Goal: Task Accomplishment & Management: Complete application form

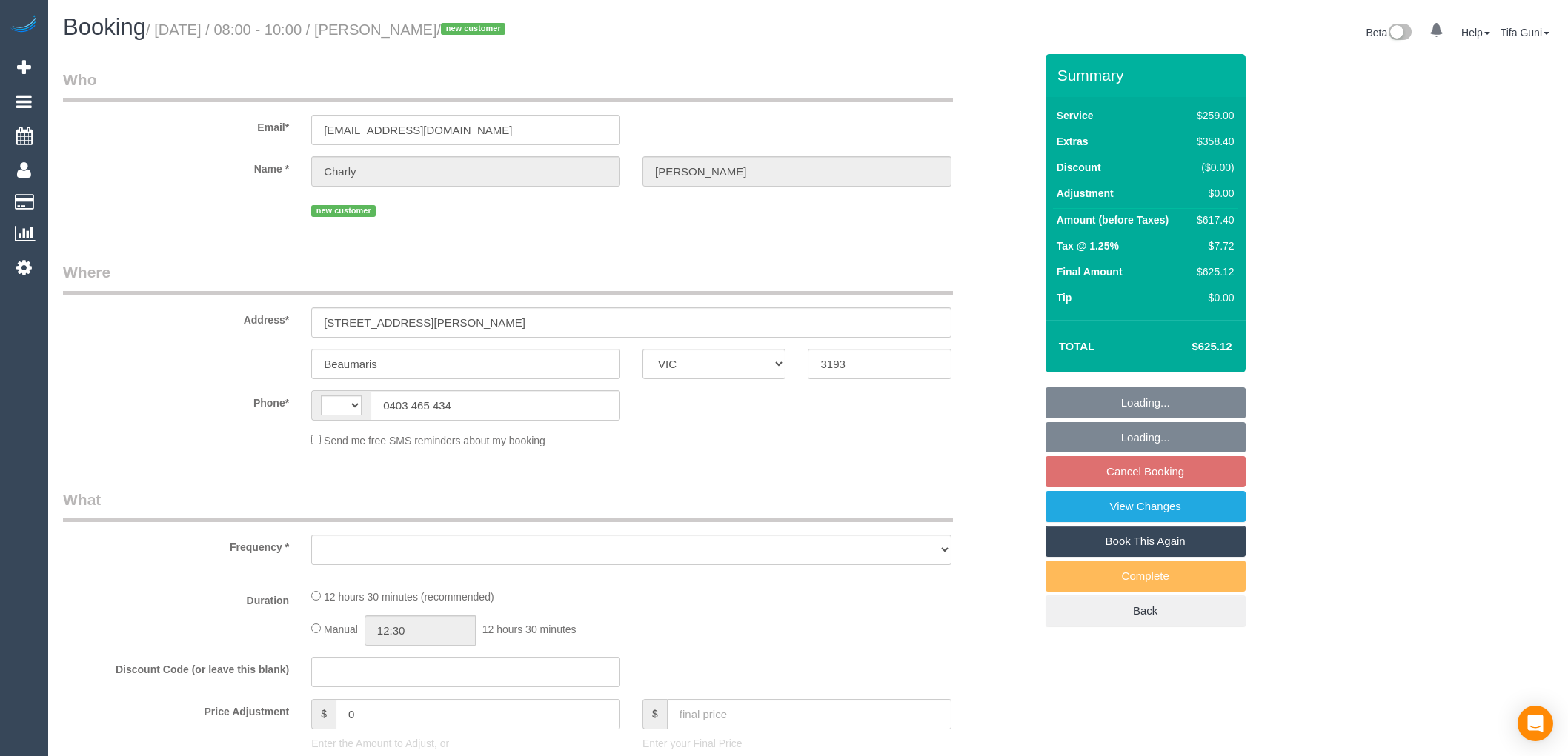
select select "VIC"
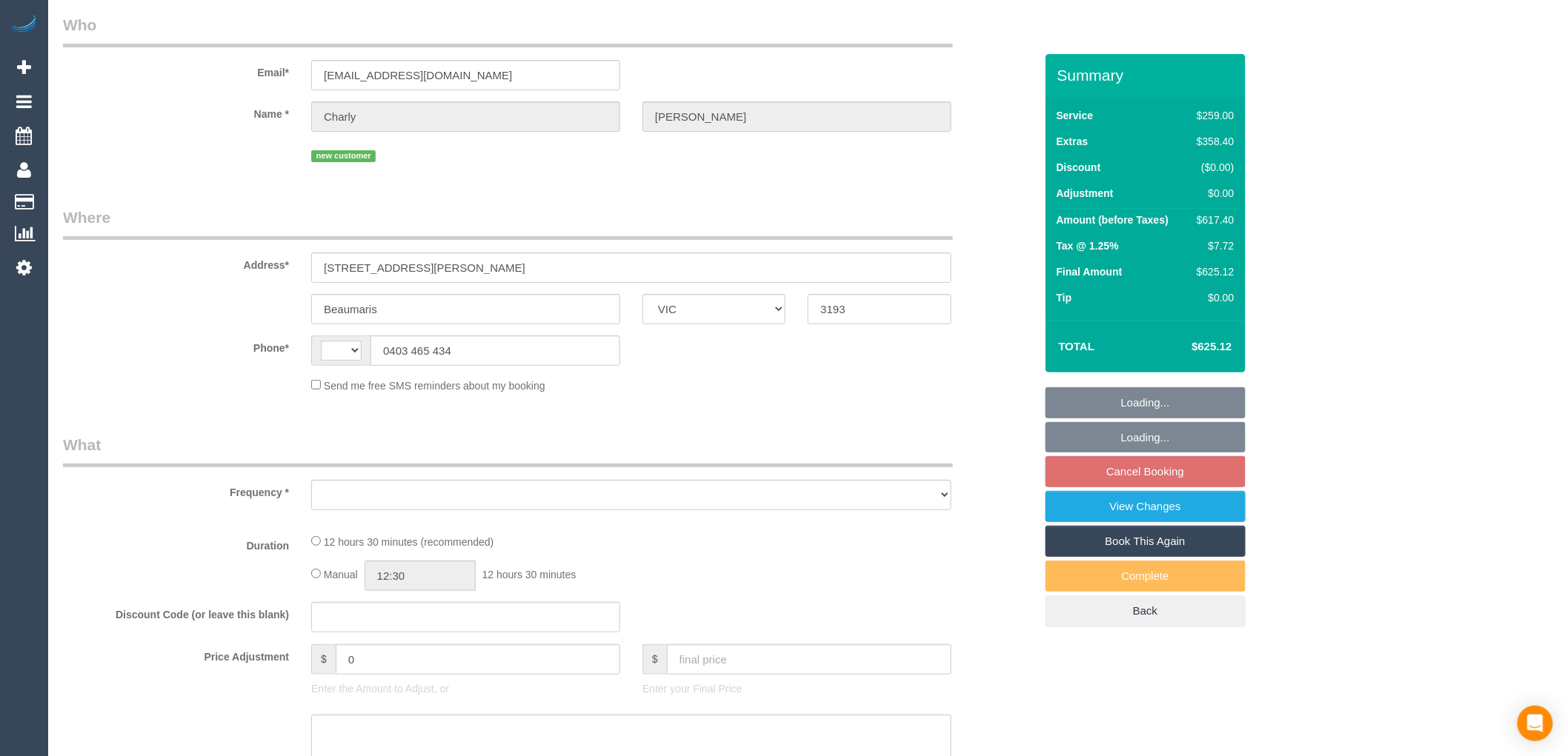
select select "string:AU"
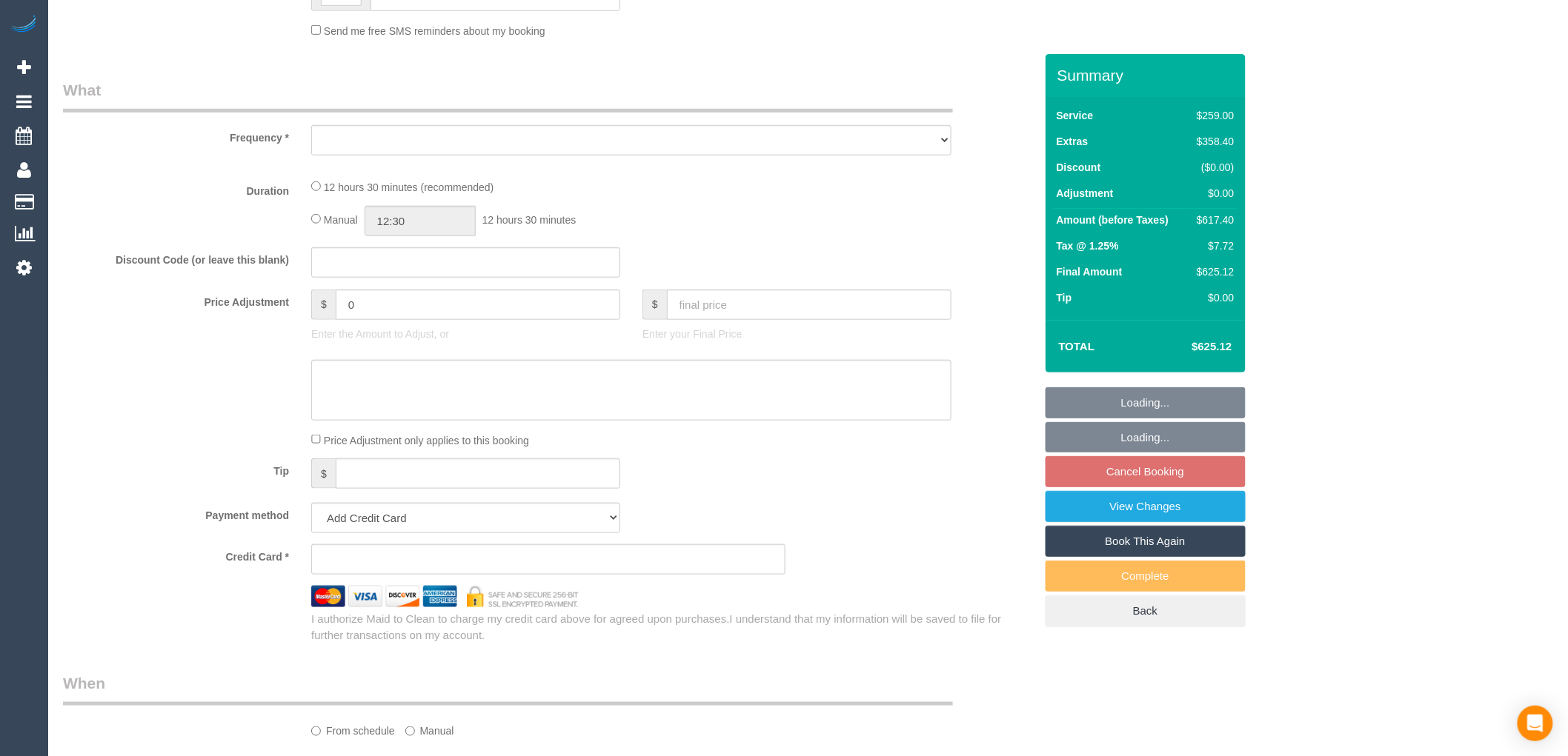
select select "string:stripe-pm_1S5FRd2GScqysDRVPbIiqNlJ"
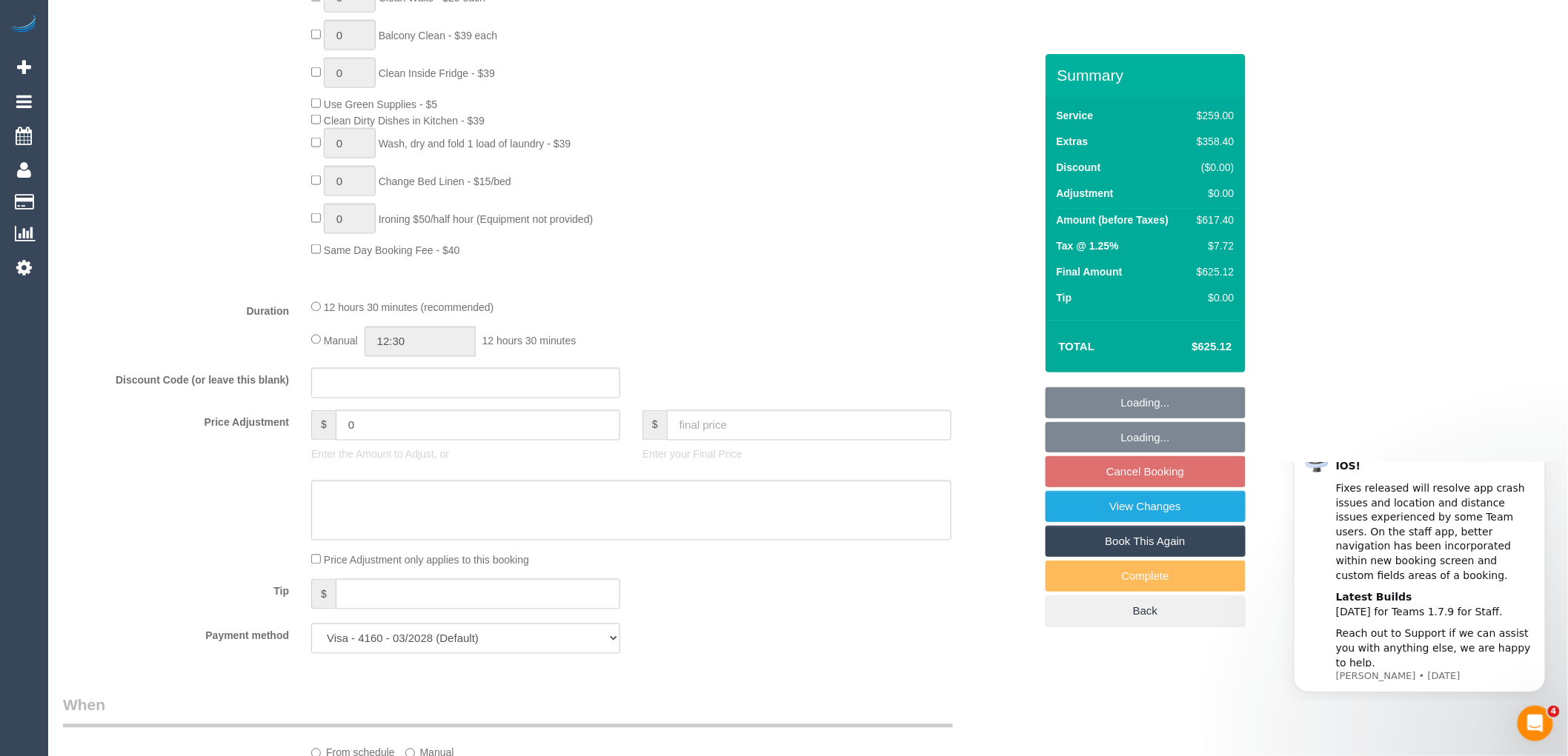
select select "object:627"
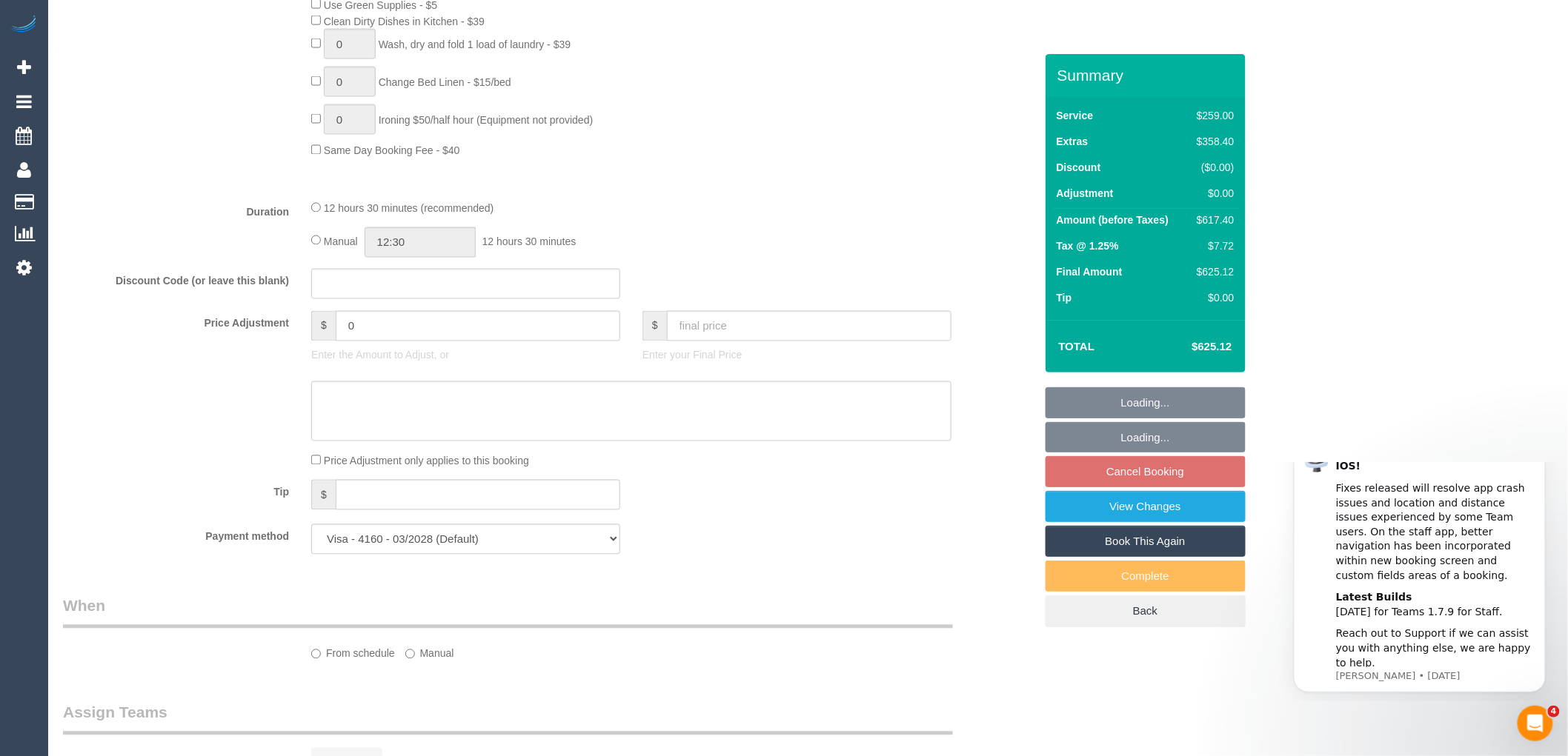
select select "number:28"
select select "number:14"
select select "number:19"
select select "number:25"
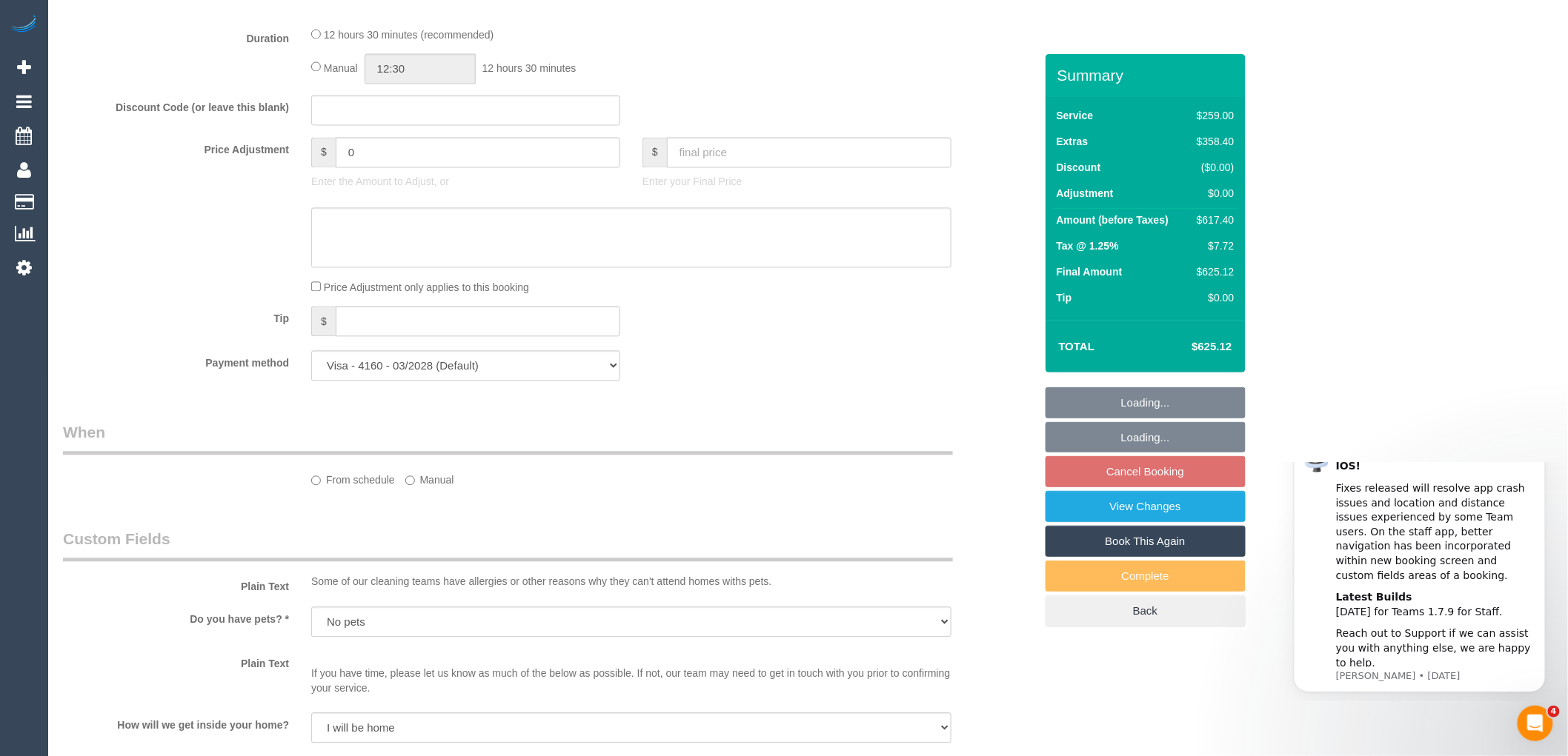
select select "object:780"
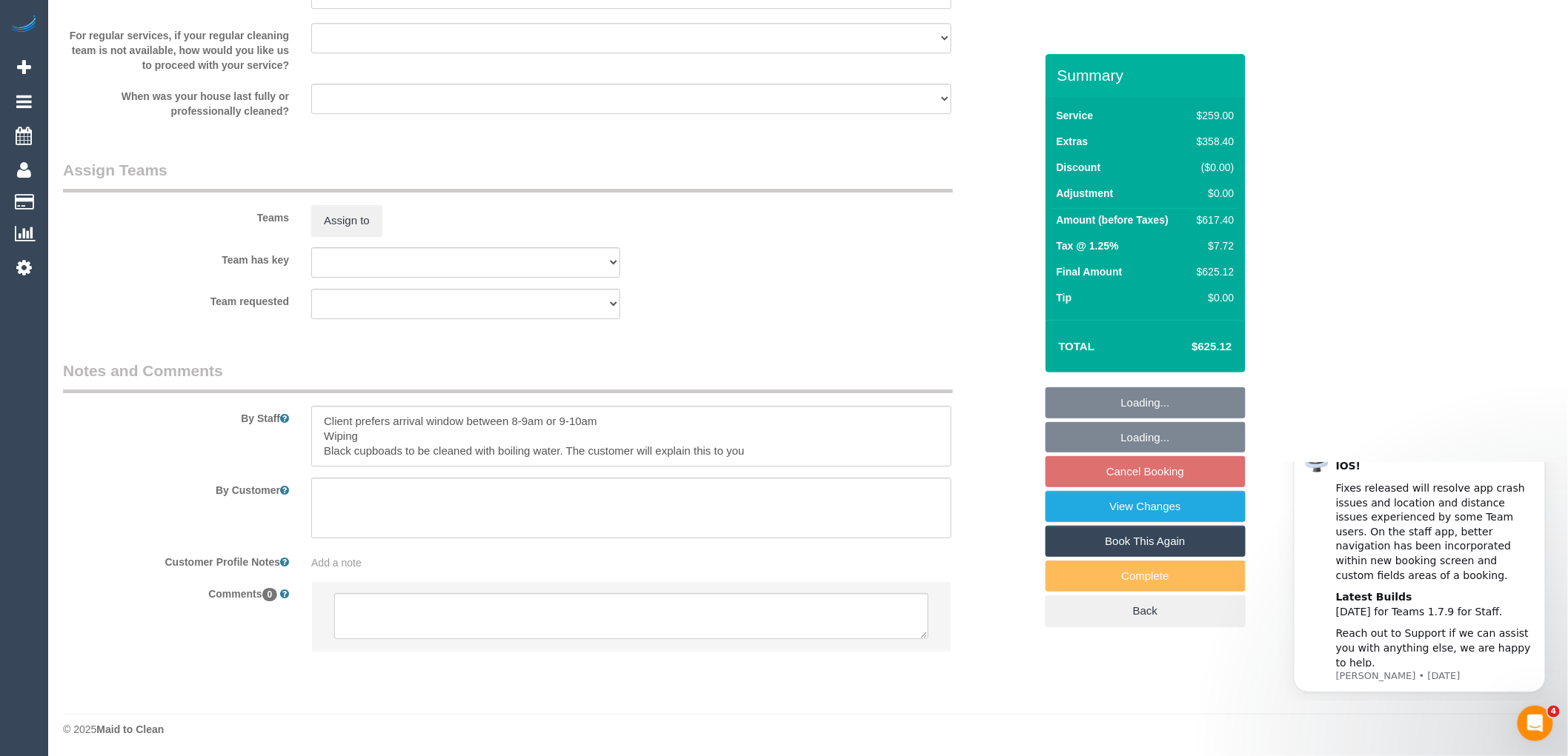
select select "spot2"
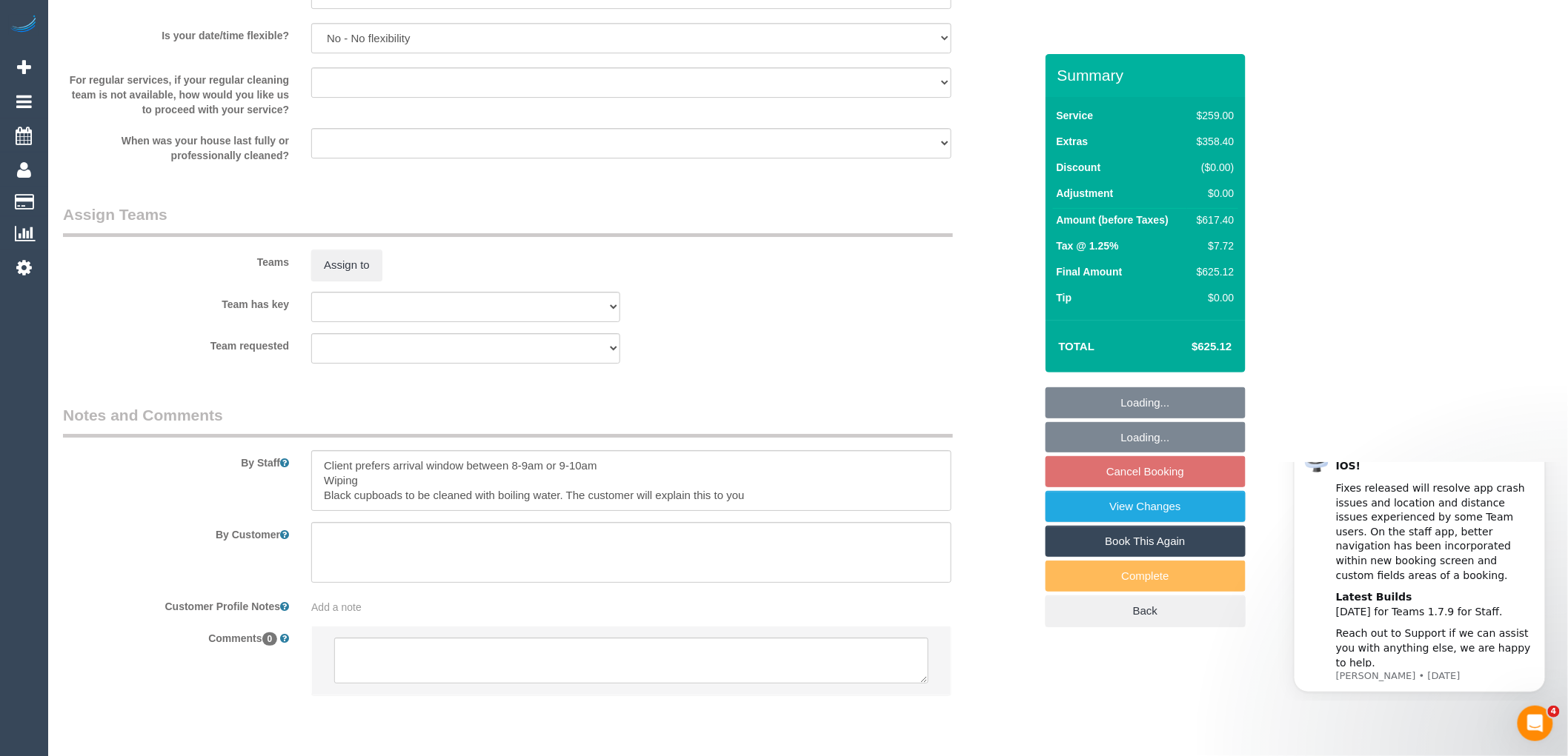
scroll to position [2094, 0]
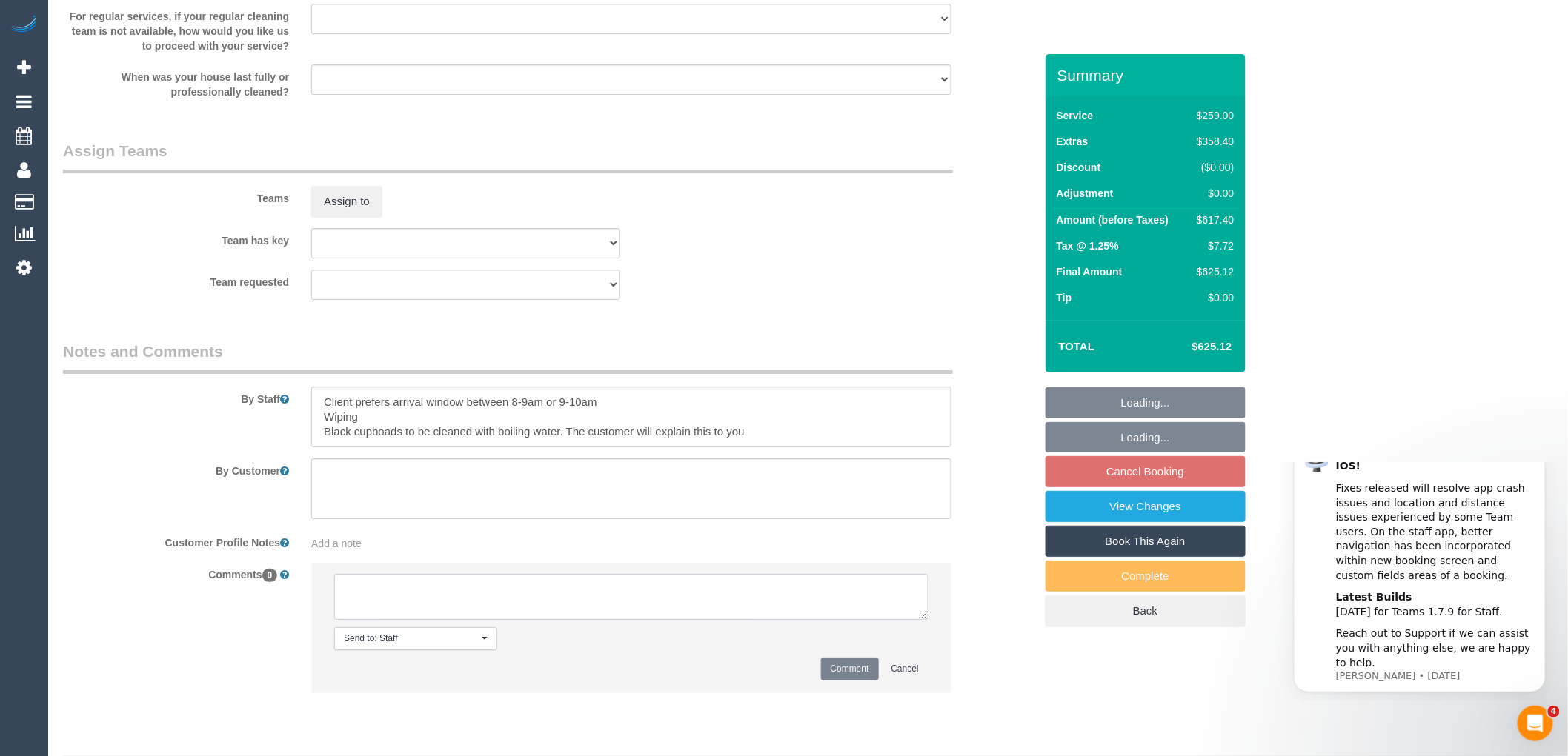
click at [428, 610] on textarea at bounding box center [631, 597] width 595 height 46
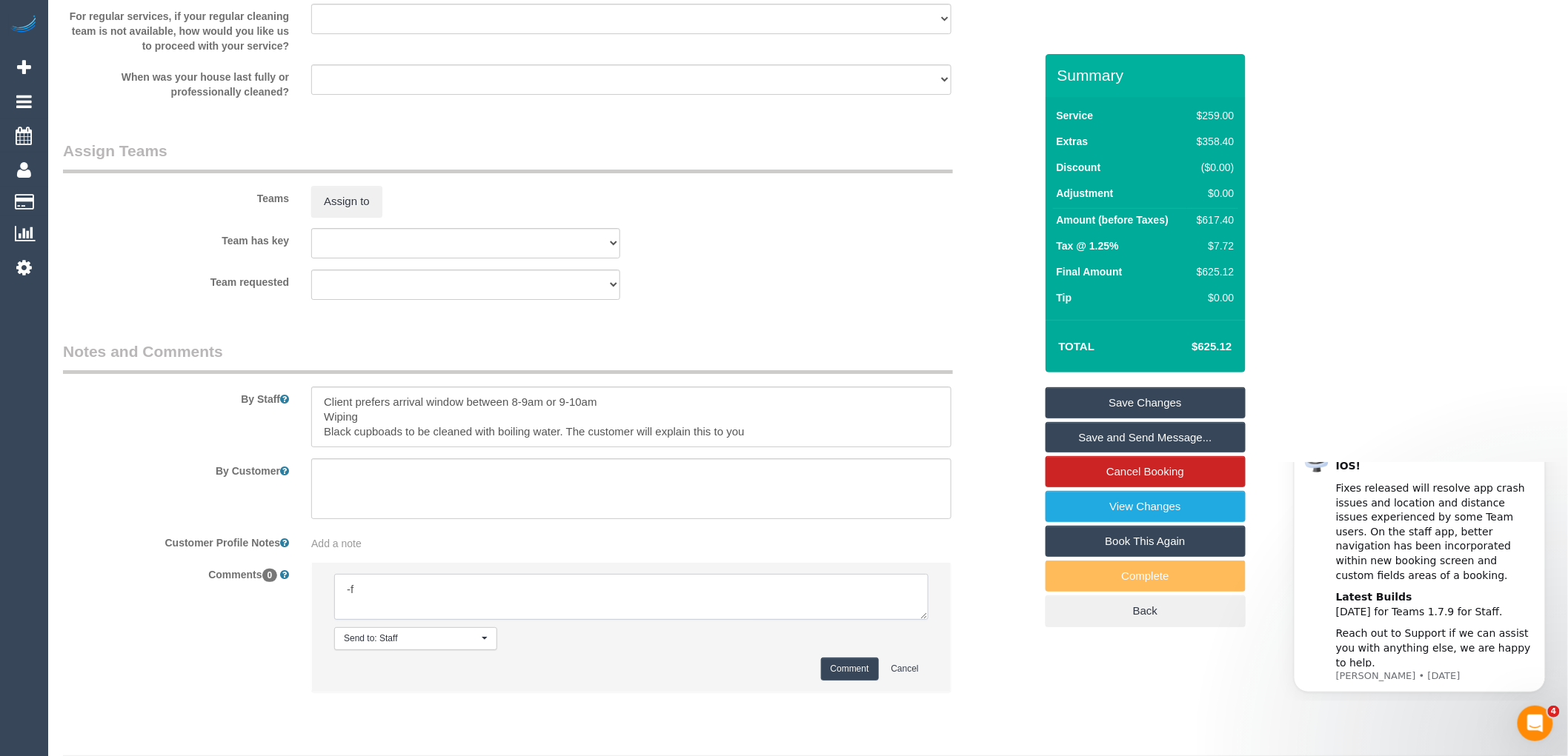
type textarea "-"
paste textarea "Flexibility dates: Flexibility times: Notes: knows we need to review Contact vi…"
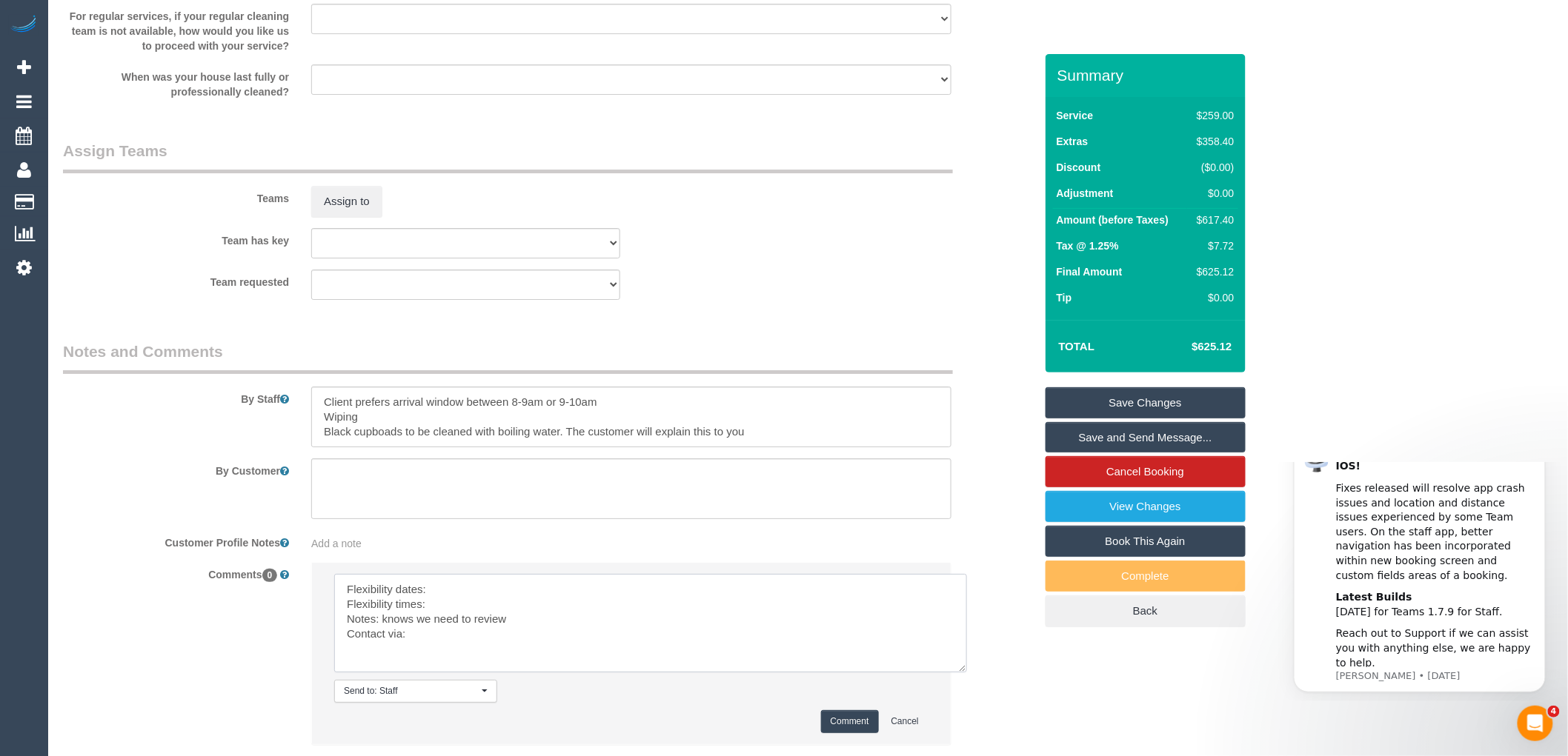
drag, startPoint x: 917, startPoint y: 628, endPoint x: 958, endPoint y: 682, distance: 67.8
click at [958, 672] on textarea at bounding box center [650, 624] width 633 height 99
click at [448, 603] on textarea at bounding box center [651, 624] width 633 height 100
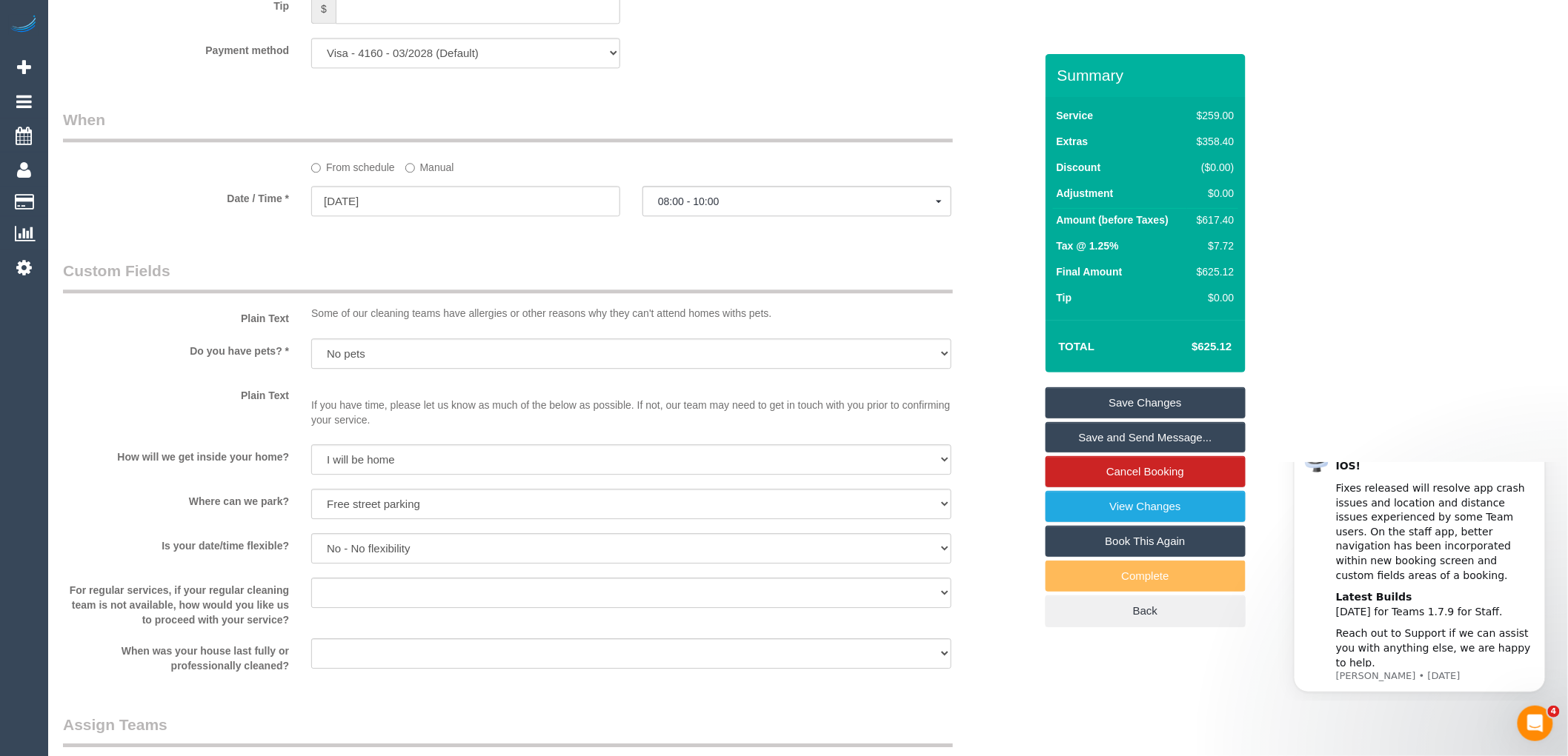
scroll to position [1519, 0]
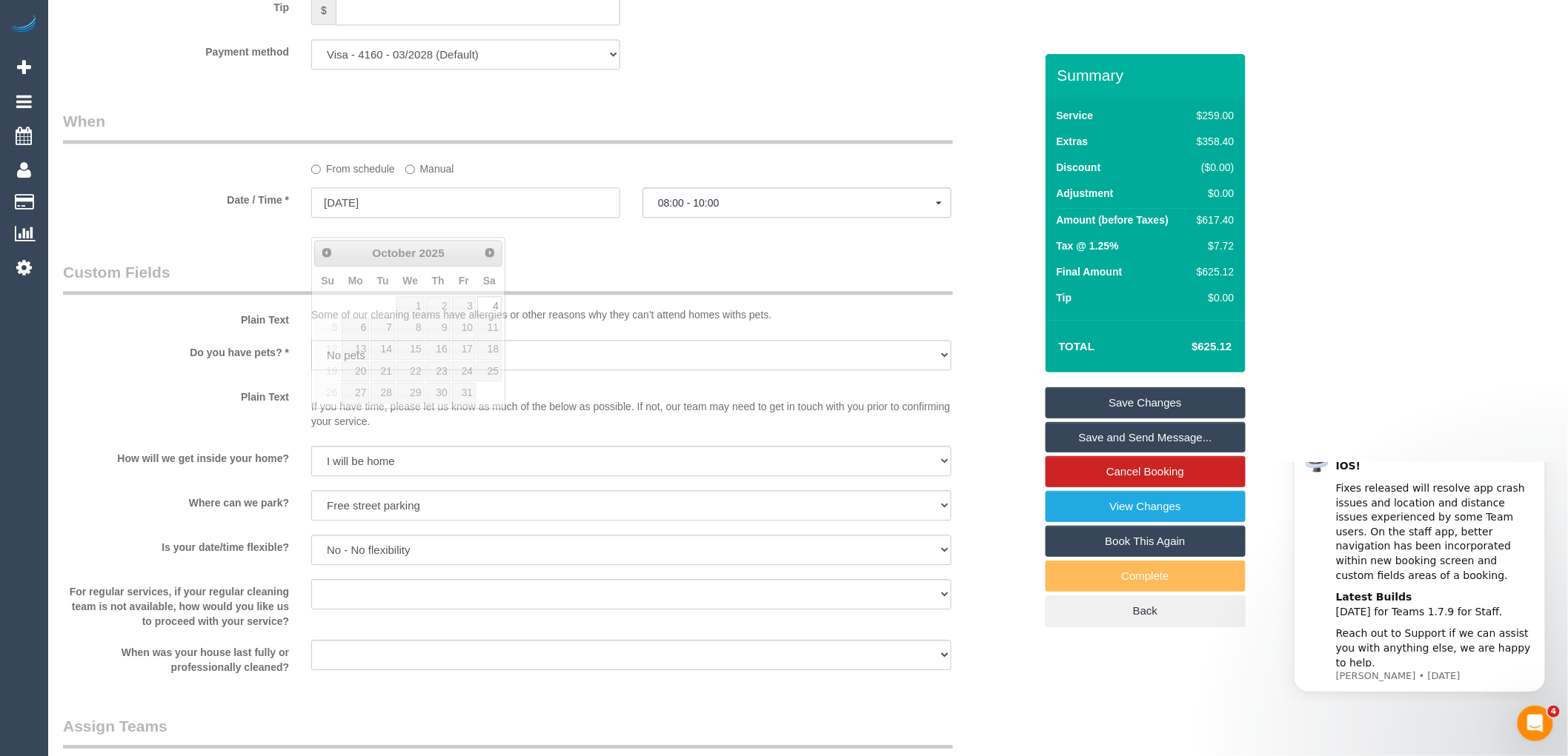
click at [378, 218] on input "04/10/2025" at bounding box center [466, 202] width 309 height 31
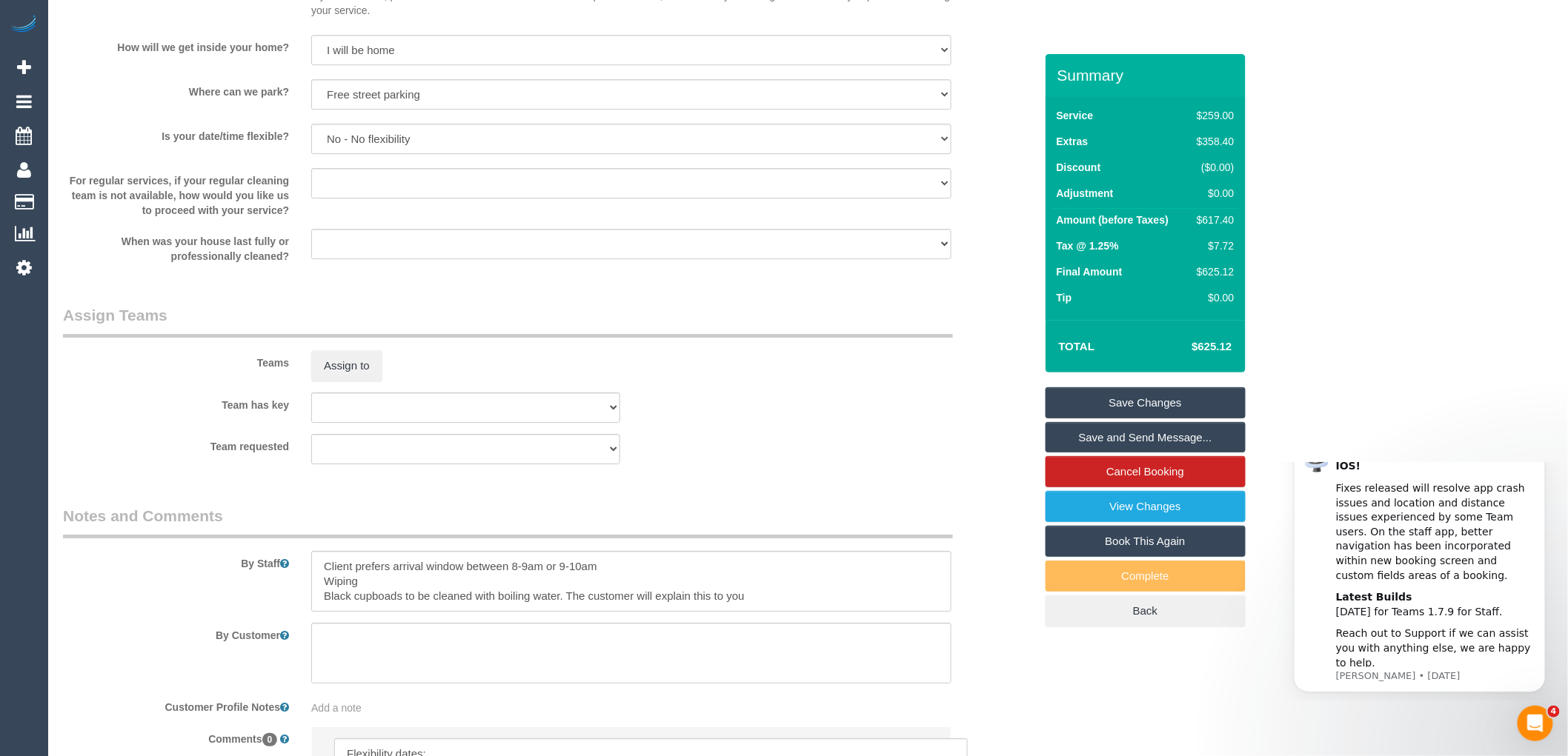
scroll to position [2210, 0]
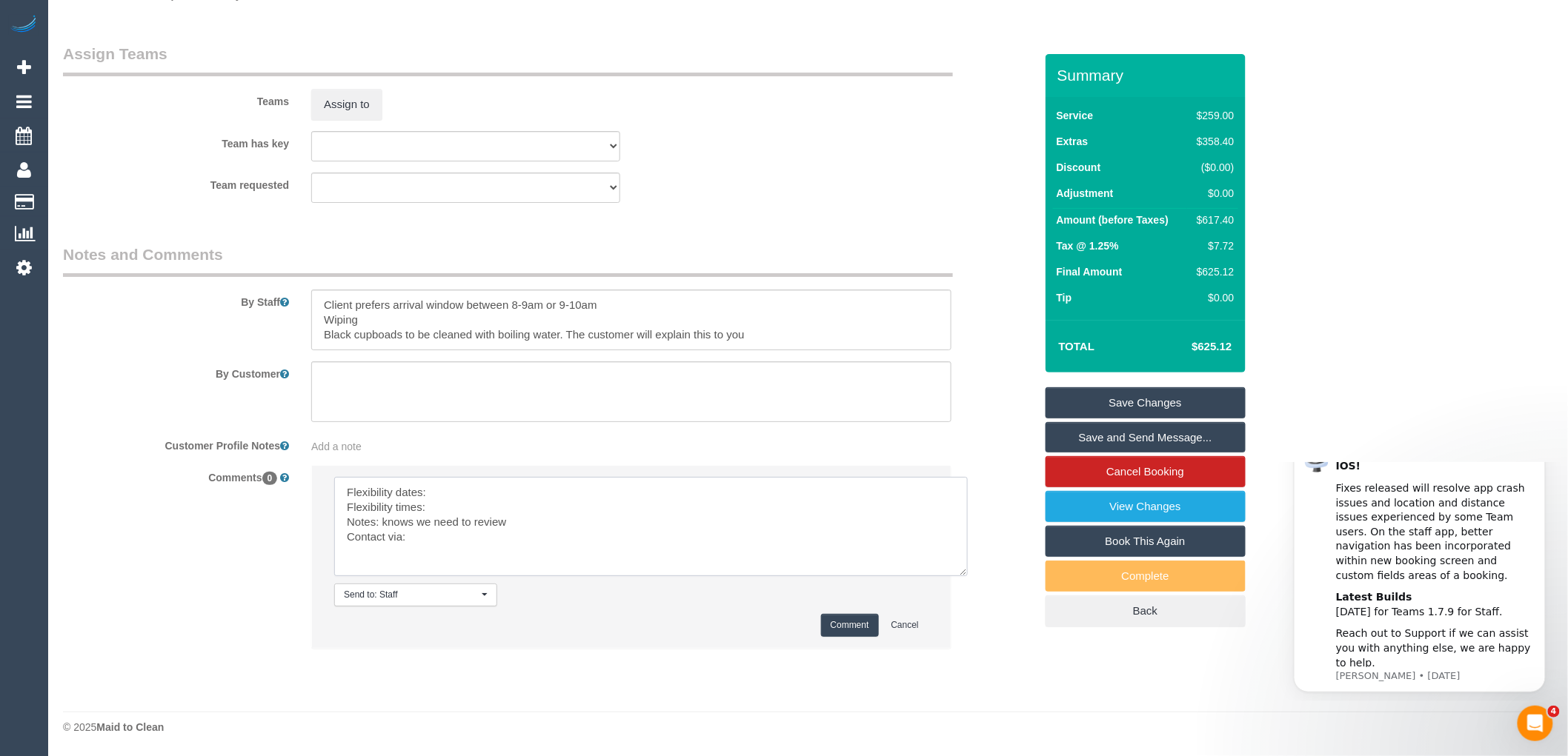
click at [449, 492] on textarea at bounding box center [651, 526] width 633 height 100
click at [445, 504] on textarea at bounding box center [651, 526] width 633 height 100
drag, startPoint x: 538, startPoint y: 524, endPoint x: 383, endPoint y: 520, distance: 155.1
click at [383, 520] on textarea at bounding box center [651, 526] width 633 height 100
click at [424, 540] on textarea at bounding box center [651, 526] width 633 height 100
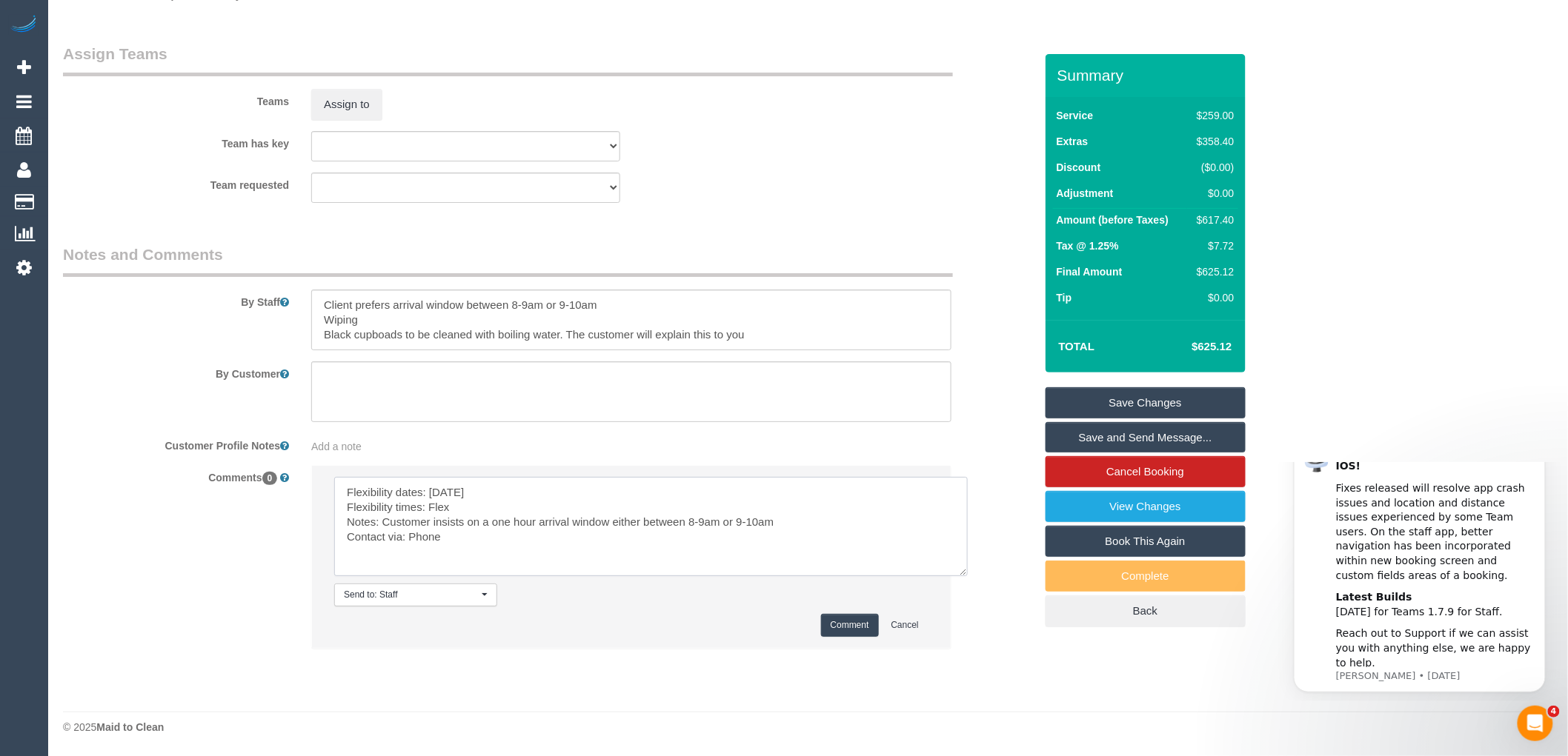
type textarea "Flexibility dates: Saturday Flexibility times: Flex Notes: Customer insists on …"
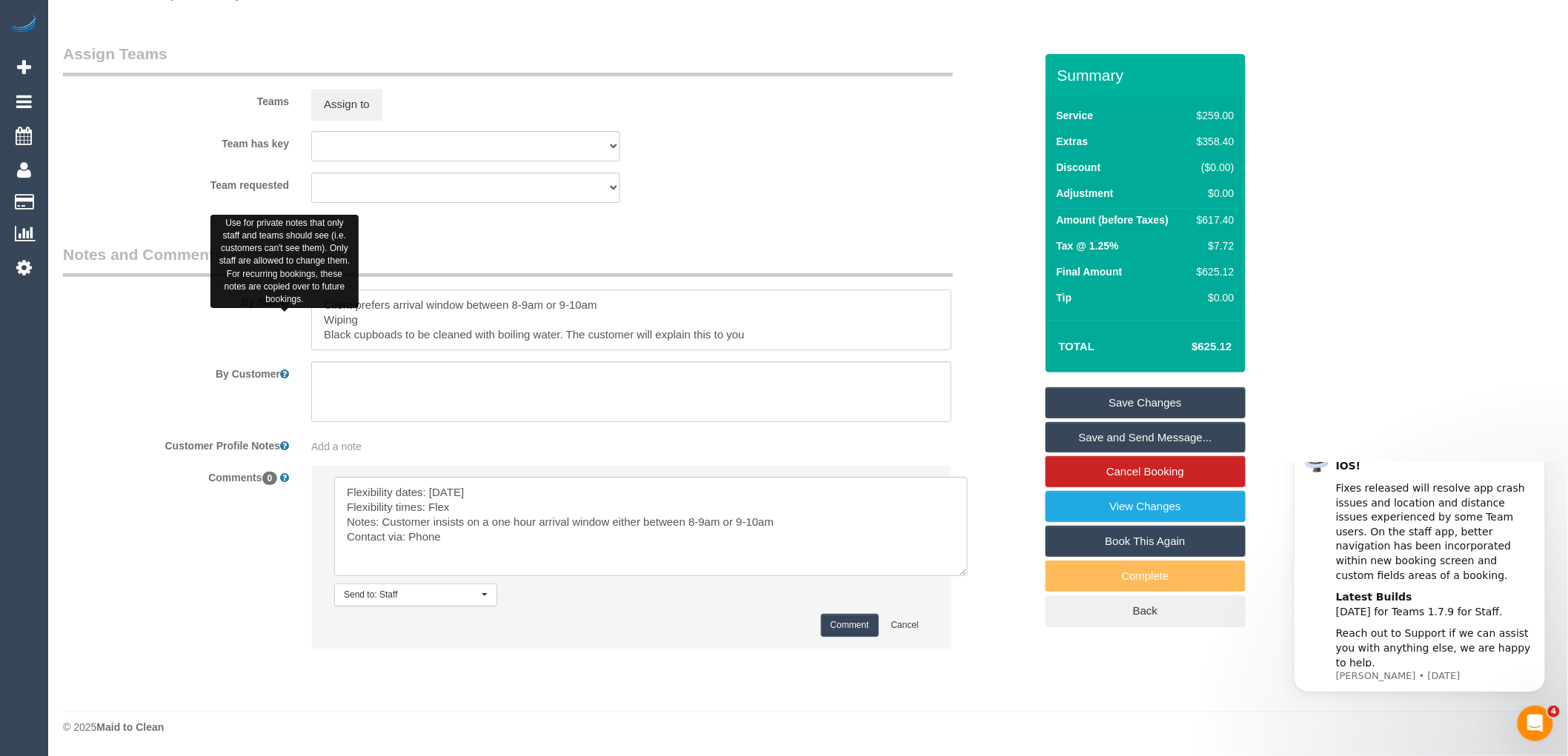
drag, startPoint x: 400, startPoint y: 305, endPoint x: 282, endPoint y: 304, distance: 118.0
click at [282, 304] on div "By Staff" at bounding box center [548, 297] width 994 height 106
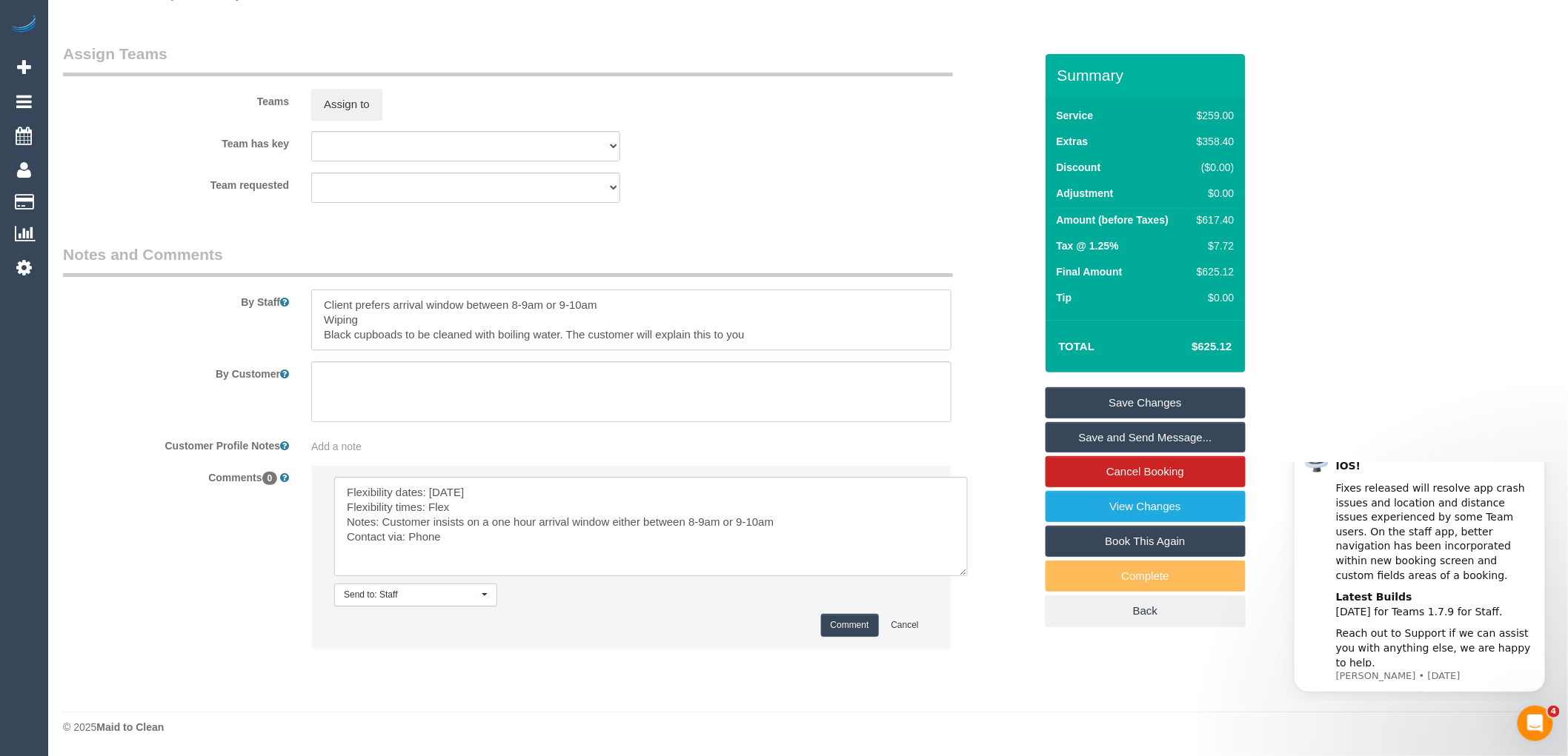
drag, startPoint x: 386, startPoint y: 320, endPoint x: 308, endPoint y: 293, distance: 82.5
click at [308, 293] on div at bounding box center [631, 320] width 663 height 61
click at [323, 317] on textarea at bounding box center [631, 320] width 640 height 61
click at [754, 302] on textarea at bounding box center [631, 320] width 640 height 61
type textarea "Black cupboards to be cleaned with boiling water. The customer will explain thi…"
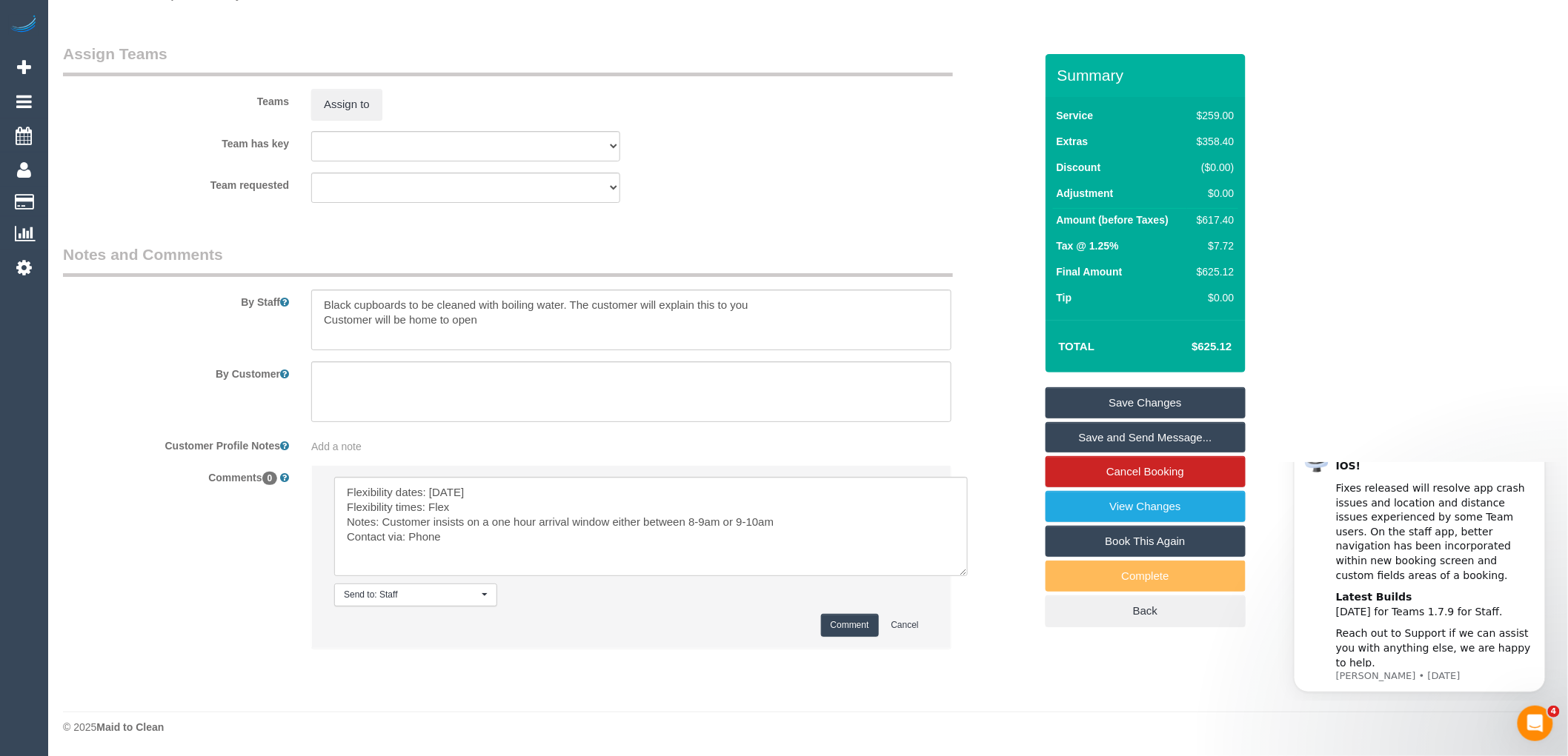
click at [1131, 397] on link "Save Changes" at bounding box center [1145, 403] width 200 height 31
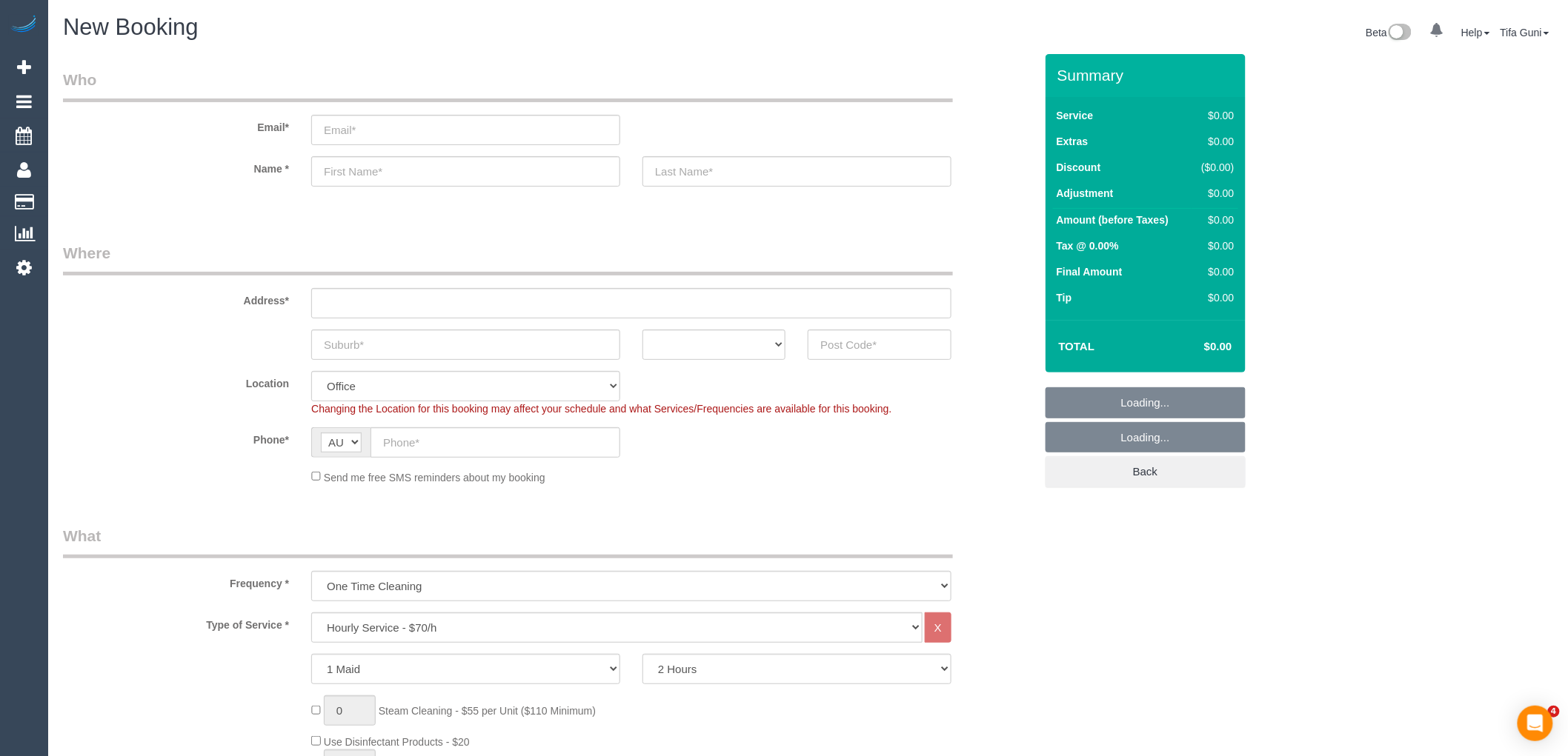
select select "object:813"
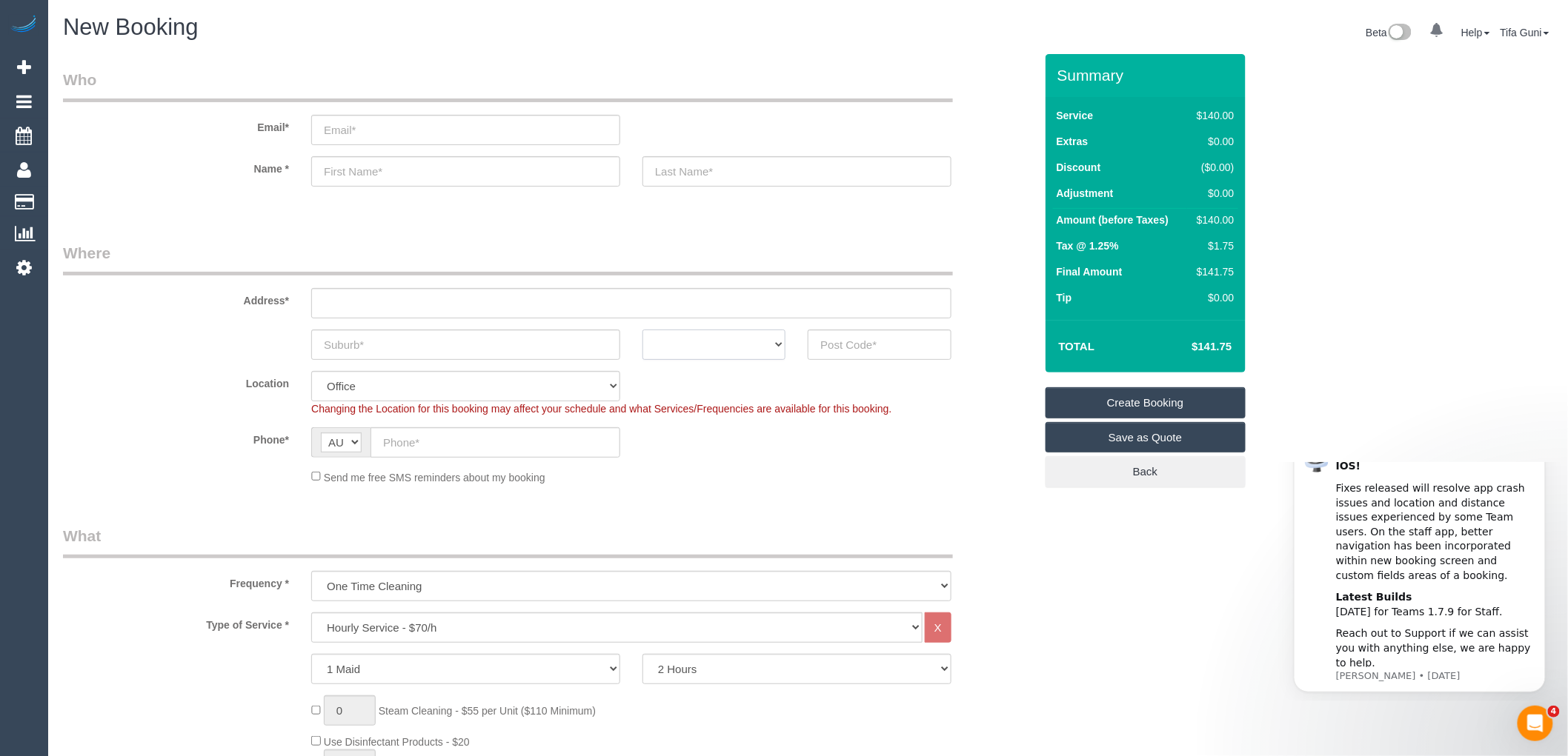
click at [734, 347] on select "ACT [GEOGRAPHIC_DATA] NT [GEOGRAPHIC_DATA] SA TAS [GEOGRAPHIC_DATA] [GEOGRAPHIC…" at bounding box center [714, 344] width 143 height 31
select select "VIC"
click at [642, 329] on select "ACT [GEOGRAPHIC_DATA] NT [GEOGRAPHIC_DATA] SA TAS [GEOGRAPHIC_DATA] [GEOGRAPHIC…" at bounding box center [714, 344] width 143 height 31
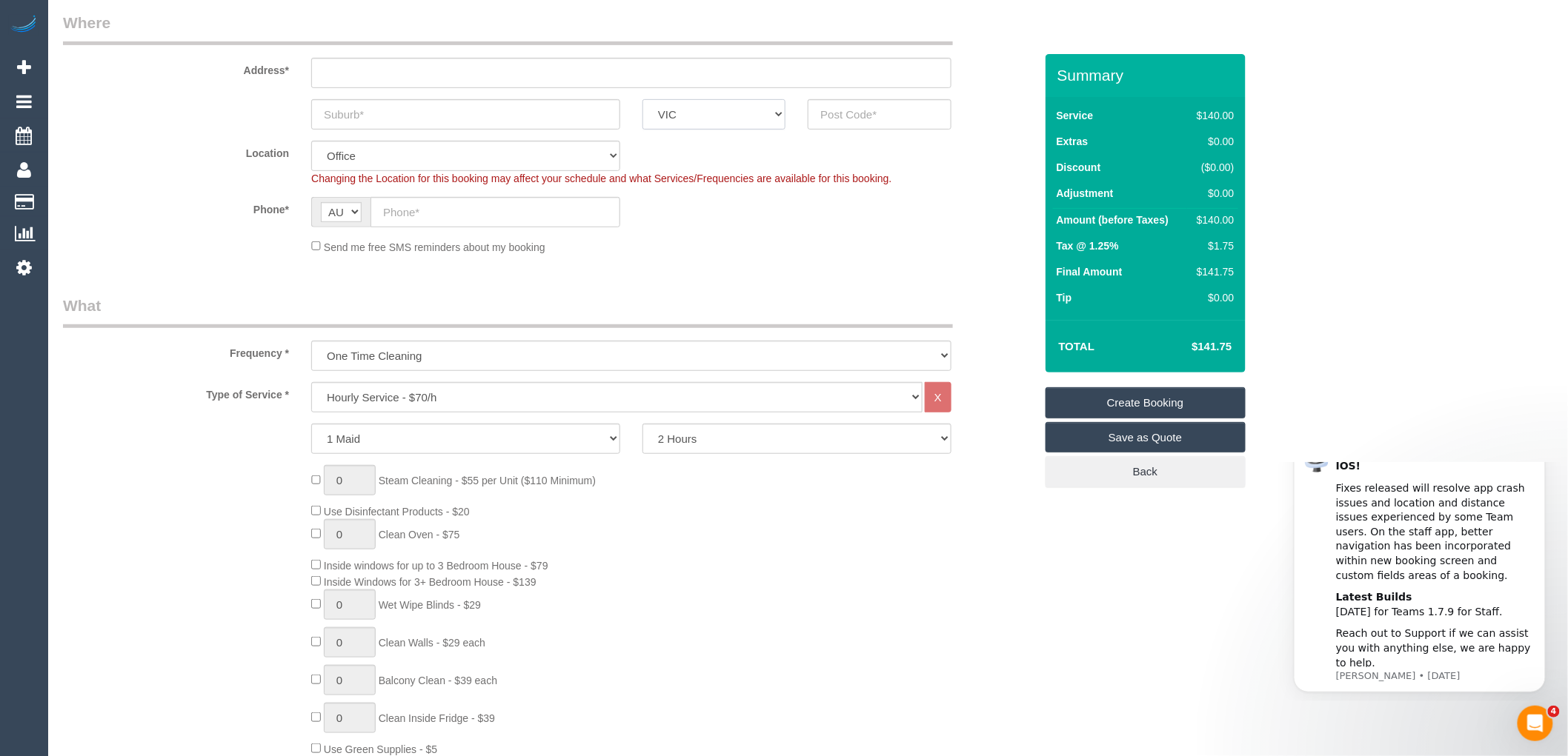
scroll to position [329, 0]
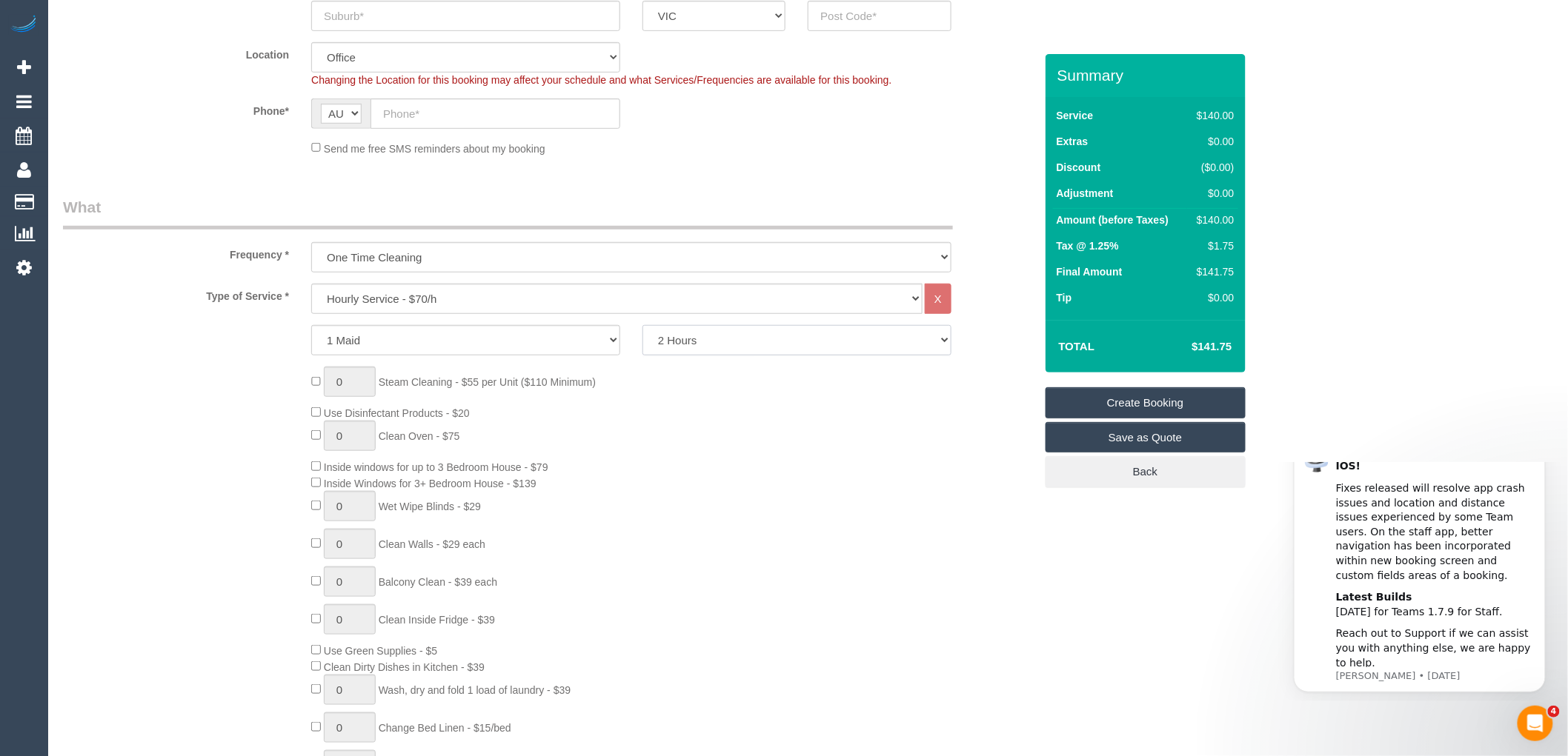
click at [732, 349] on select "2 Hours 2.5 Hours 3 Hours 3.5 Hours 4 Hours 4.5 Hours 5 Hours 5.5 Hours 6 Hours…" at bounding box center [797, 340] width 309 height 31
select select "240"
click at [642, 326] on select "2 Hours 2.5 Hours 3 Hours 3.5 Hours 4 Hours 4.5 Hours 5 Hours 5.5 Hours 6 Hours…" at bounding box center [797, 340] width 309 height 31
click at [714, 409] on div "0 Steam Cleaning - $55 per Unit ($110 Minimum) Use Disinfectant Products - $20 …" at bounding box center [672, 585] width 744 height 437
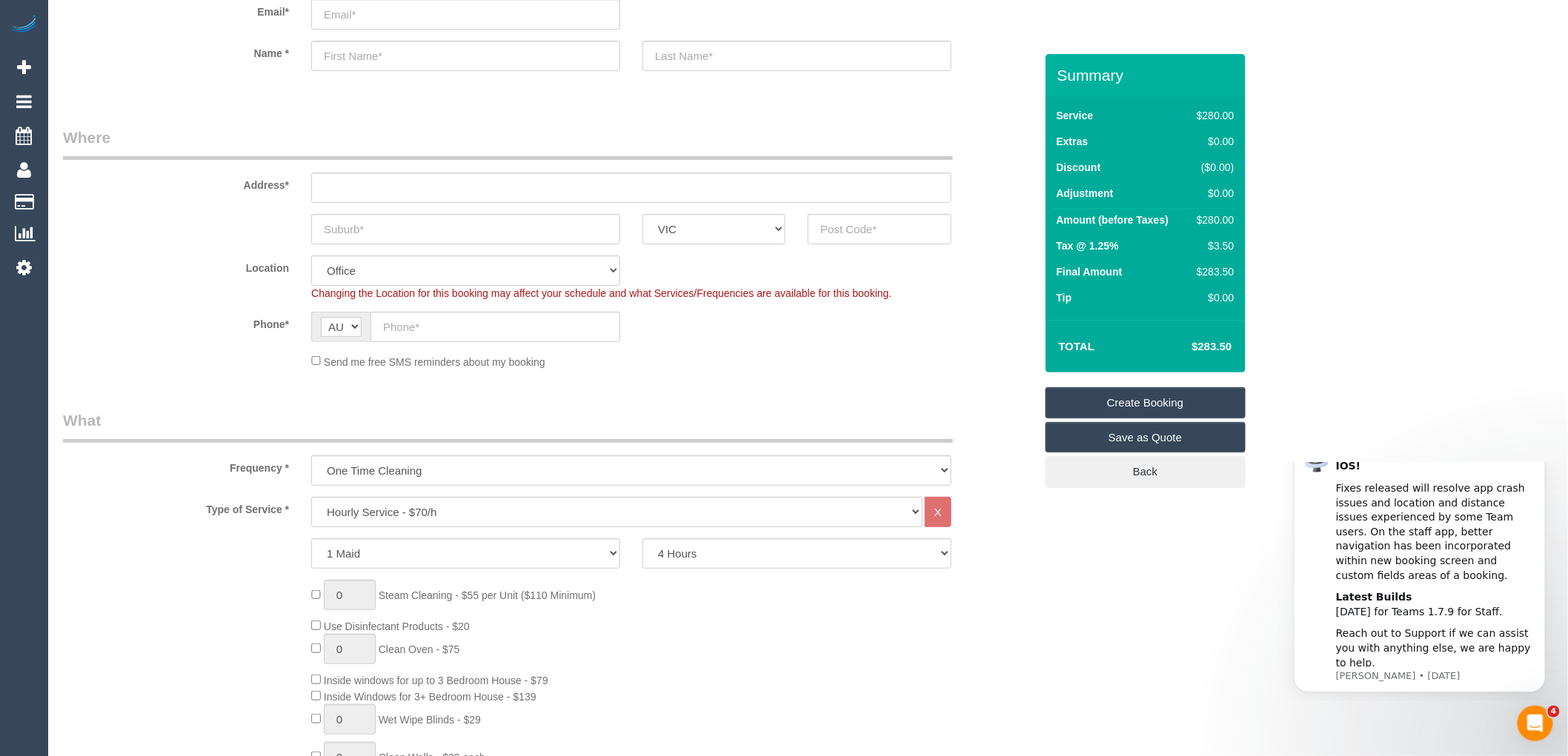
scroll to position [0, 0]
